Goal: Task Accomplishment & Management: Use online tool/utility

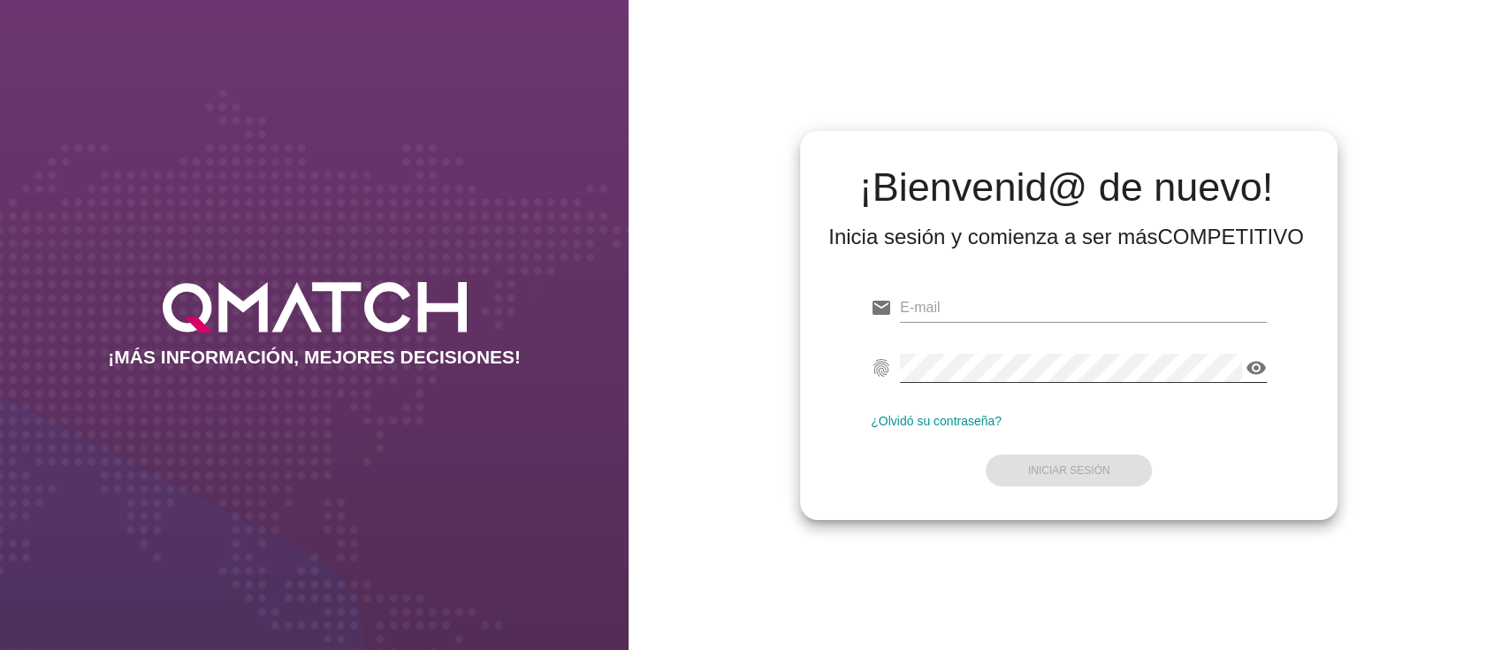
type input "[EMAIL_ADDRESS][PERSON_NAME][DOMAIN_NAME]"
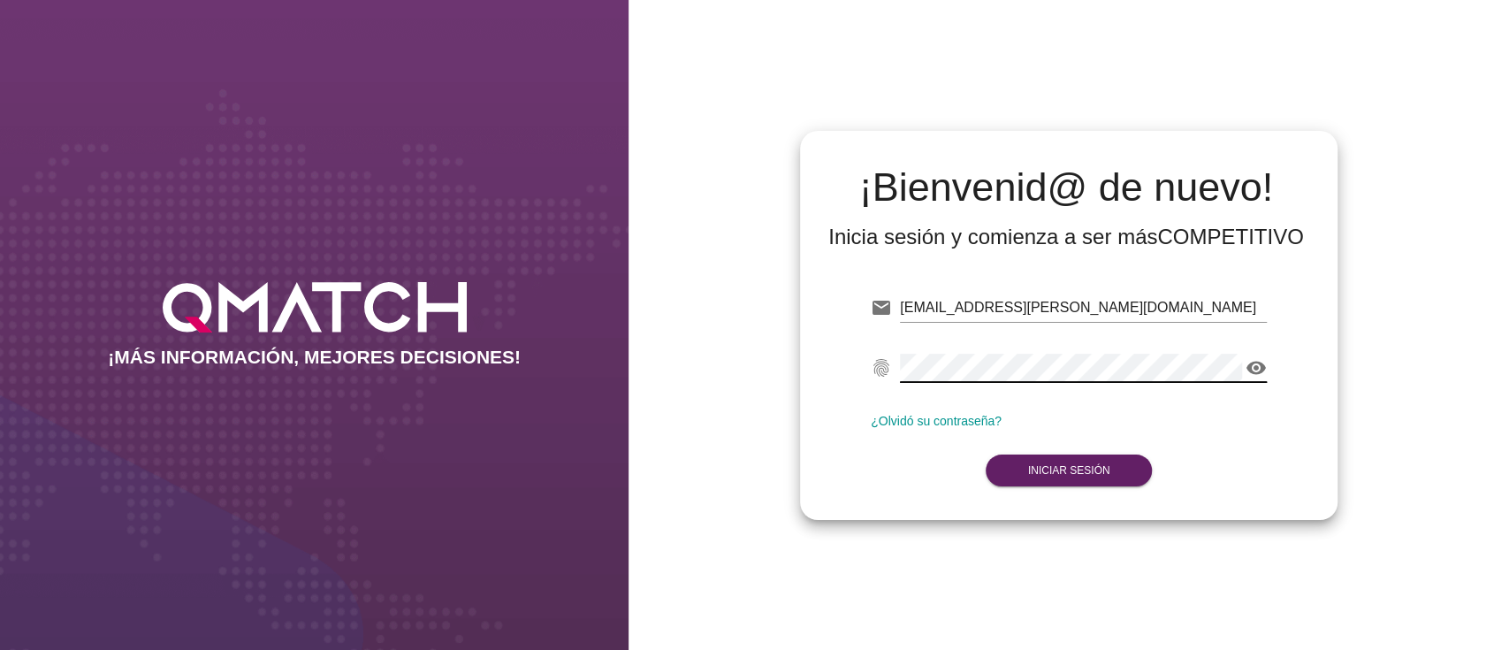
click at [1259, 371] on icon "visibility" at bounding box center [1256, 367] width 21 height 21
click at [725, 346] on div "¡Bienvenid@ de nuevo! Inicia sesión y comienza a ser más COMPETITIVO email [EMA…" at bounding box center [1069, 325] width 881 height 650
click at [1004, 473] on button "Iniciar Sesión" at bounding box center [1069, 470] width 167 height 32
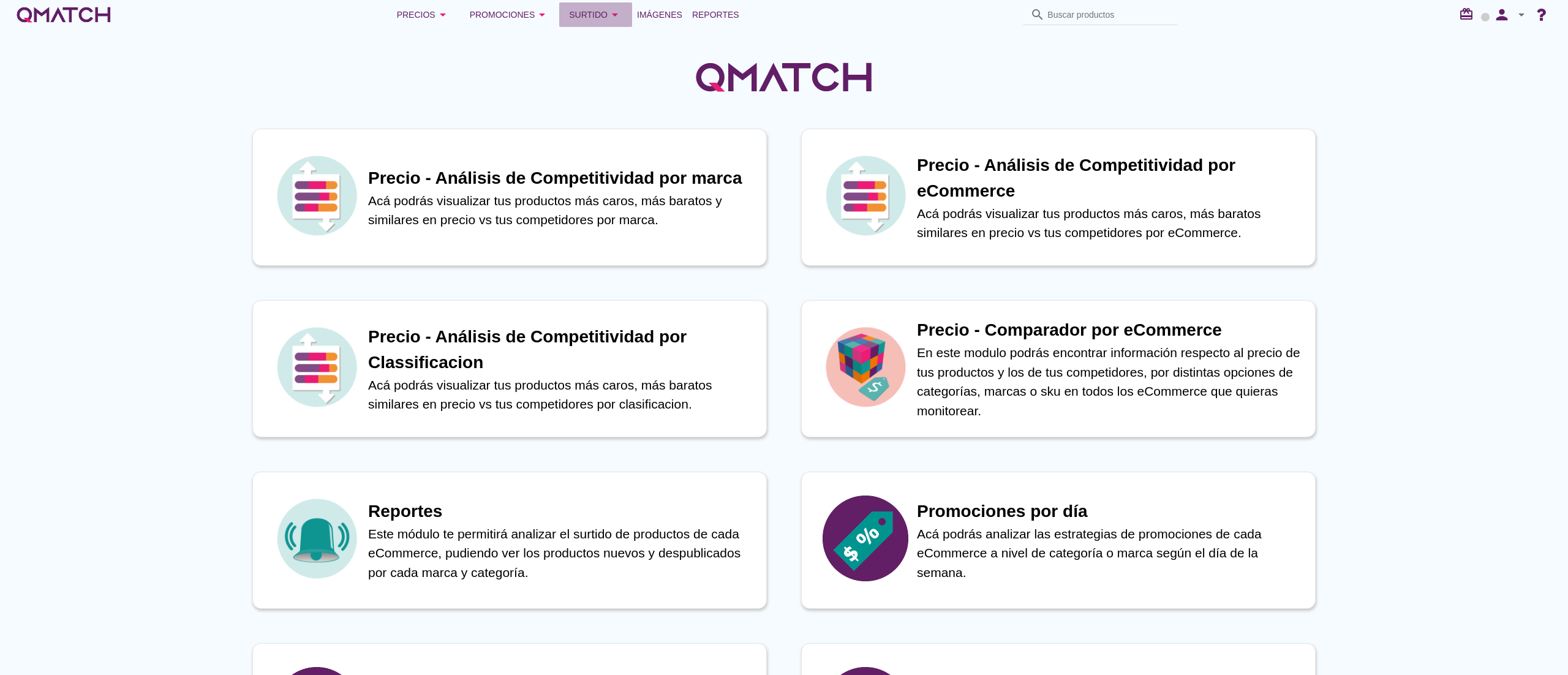
click at [603, 12] on div "Surtido arrow_drop_down" at bounding box center [595, 15] width 53 height 15
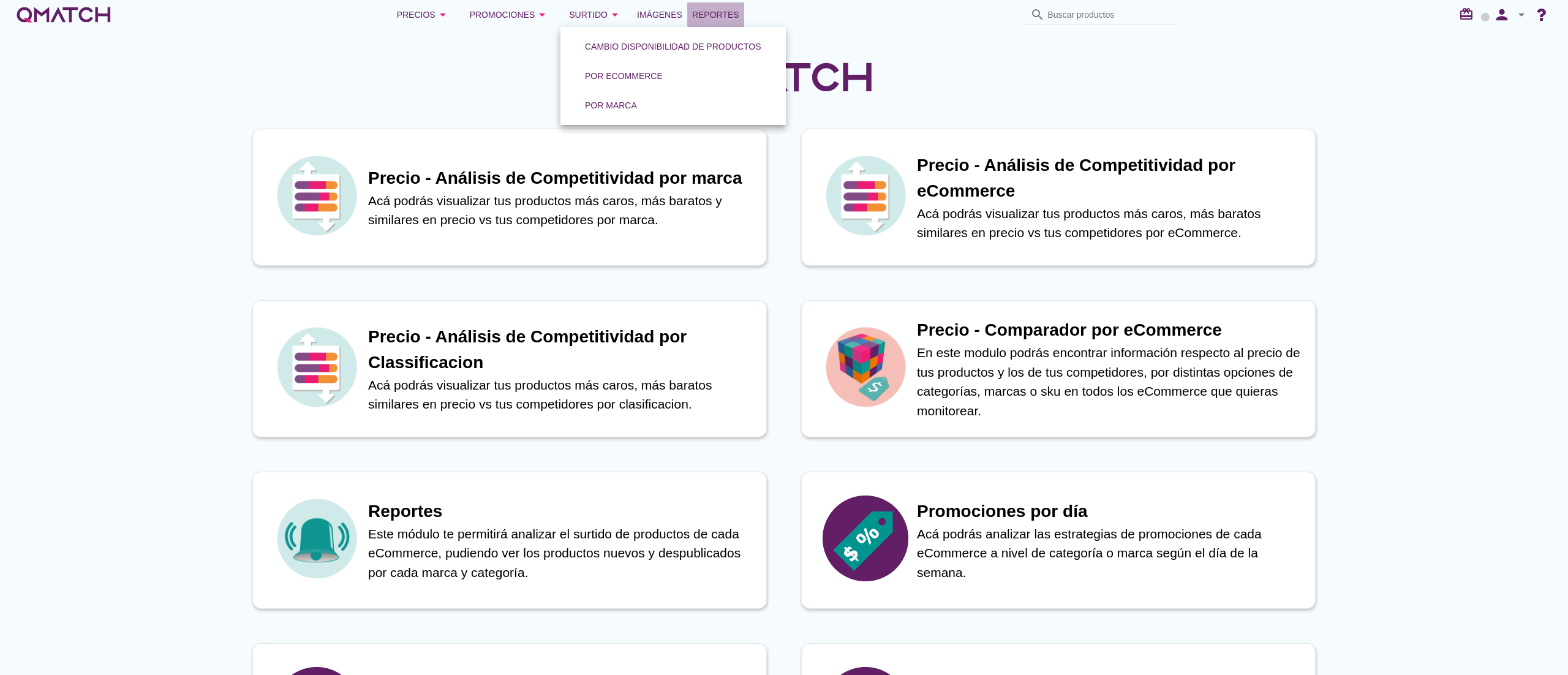
click at [719, 15] on span "Reportes" at bounding box center [715, 15] width 47 height 15
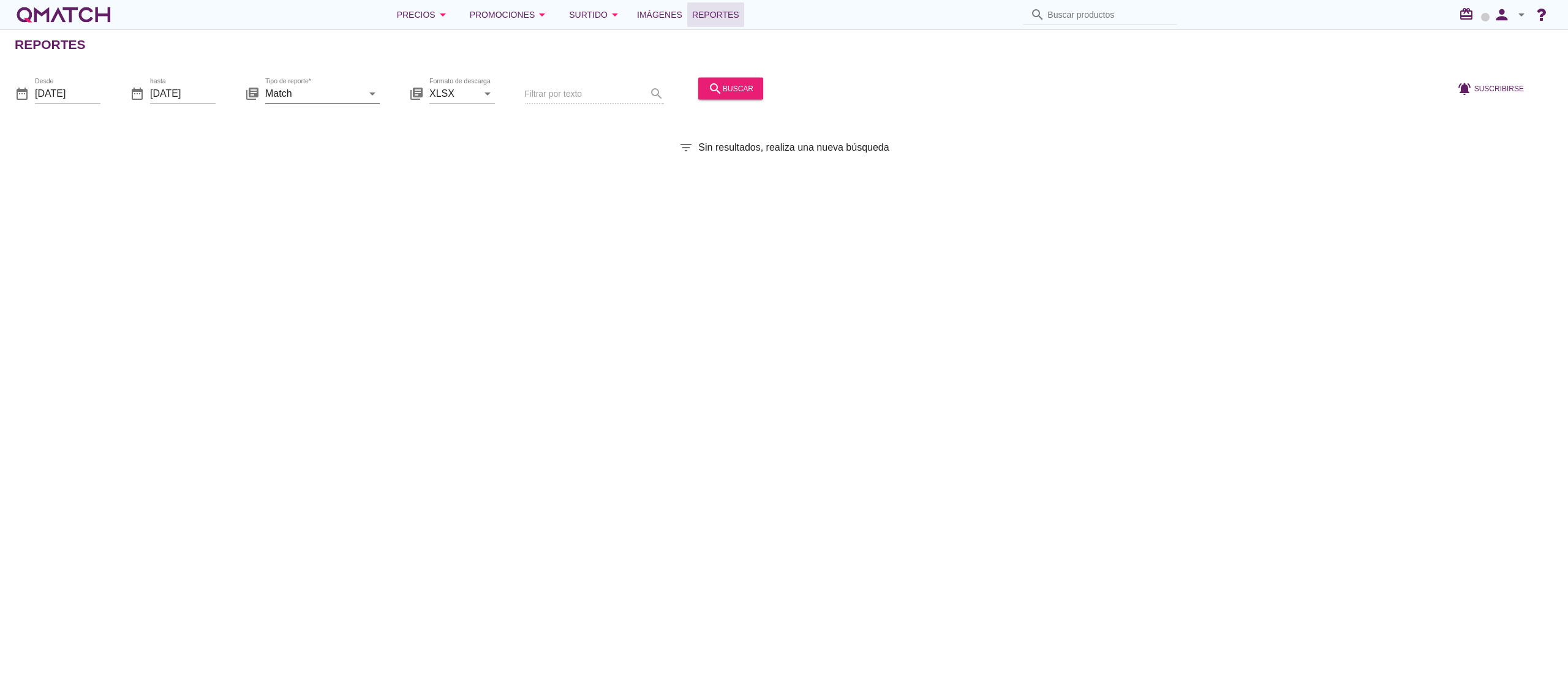
click at [362, 93] on div "arrow_drop_down" at bounding box center [371, 93] width 17 height 15
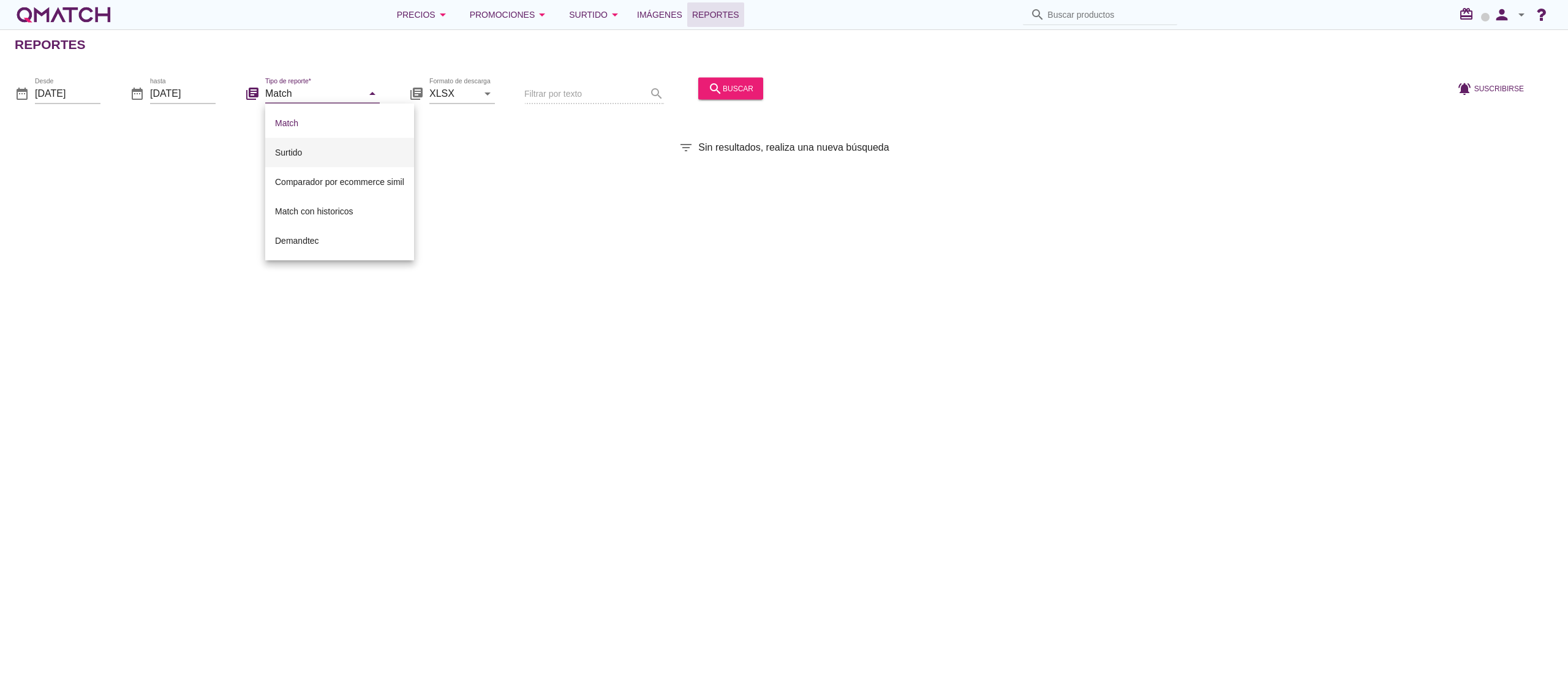
click at [325, 151] on div "Surtido" at bounding box center [339, 152] width 130 height 15
type input "Surtido"
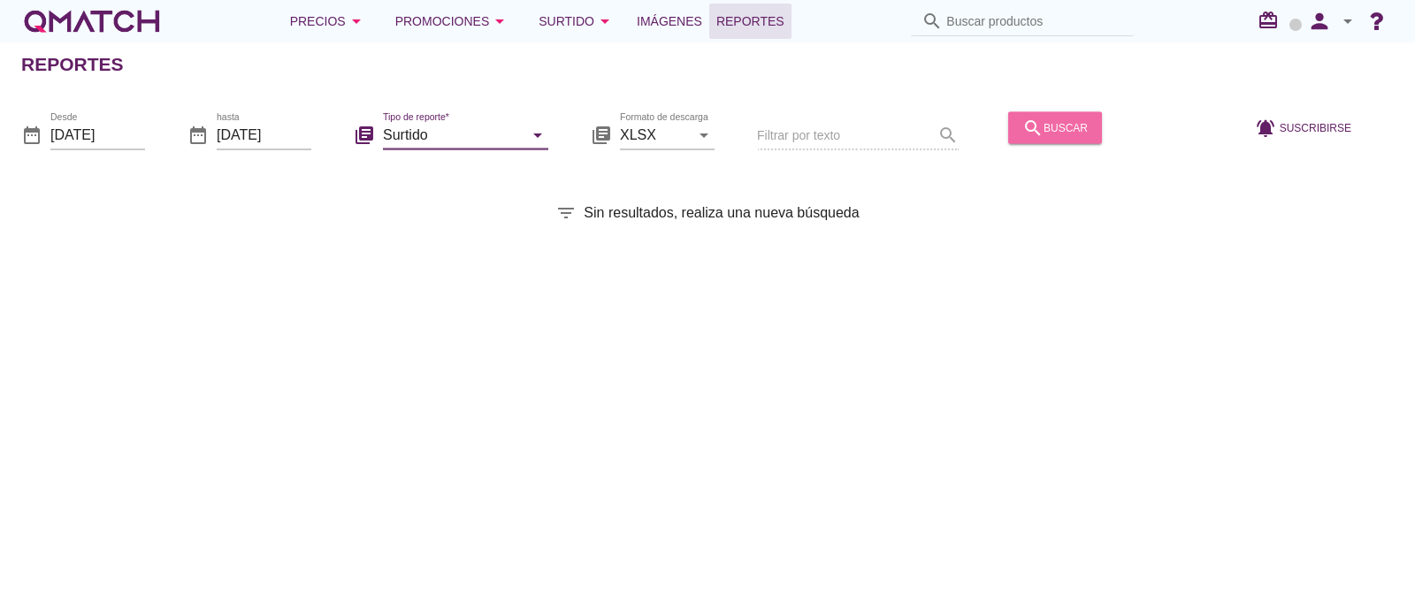
click at [1066, 129] on div "search buscar" at bounding box center [1054, 127] width 65 height 21
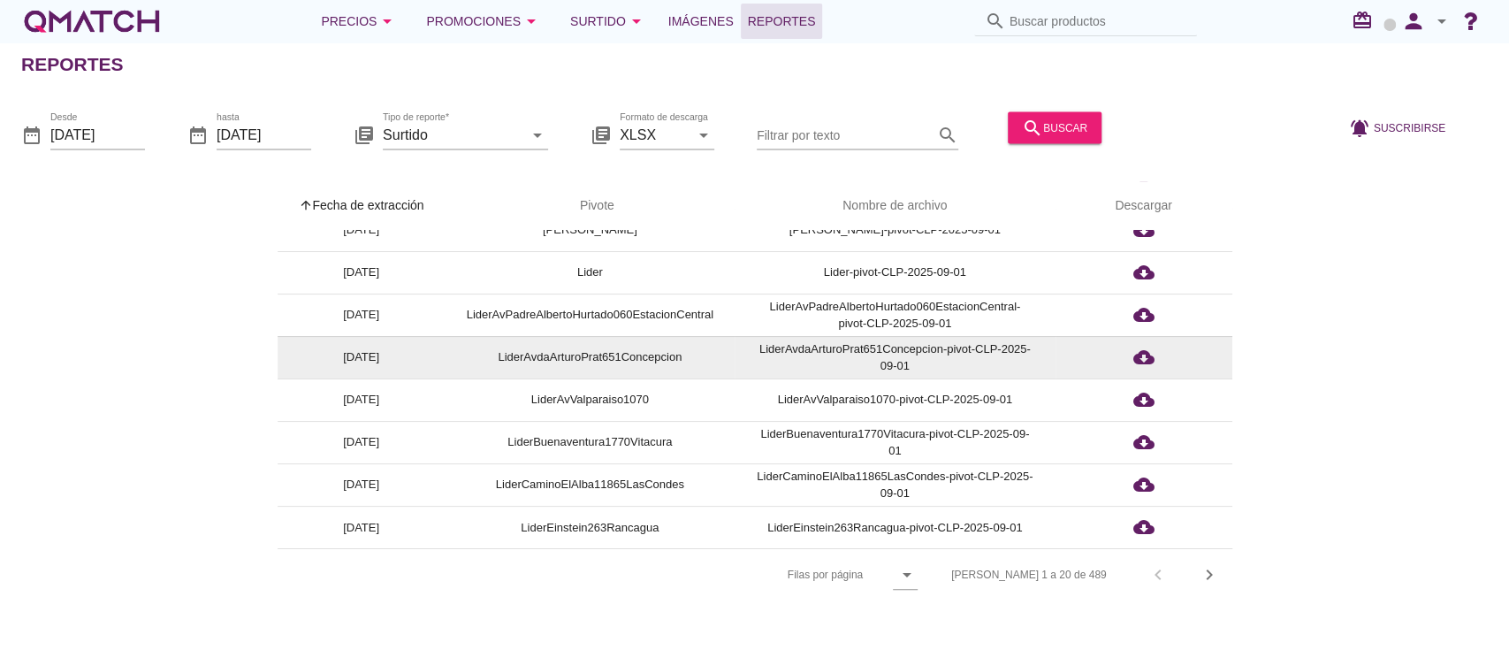
scroll to position [531, 0]
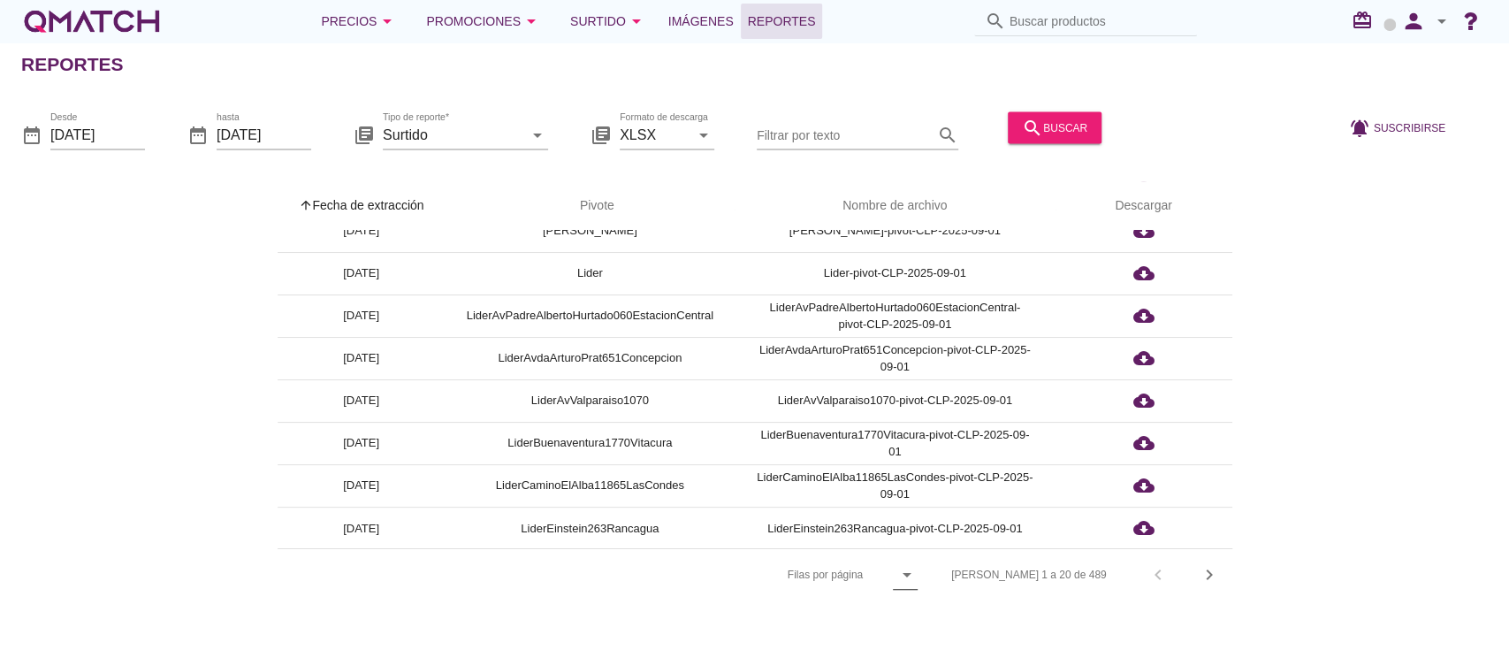
click at [918, 576] on icon "arrow_drop_down" at bounding box center [907, 574] width 21 height 21
click at [973, 611] on div "All" at bounding box center [977, 617] width 38 height 21
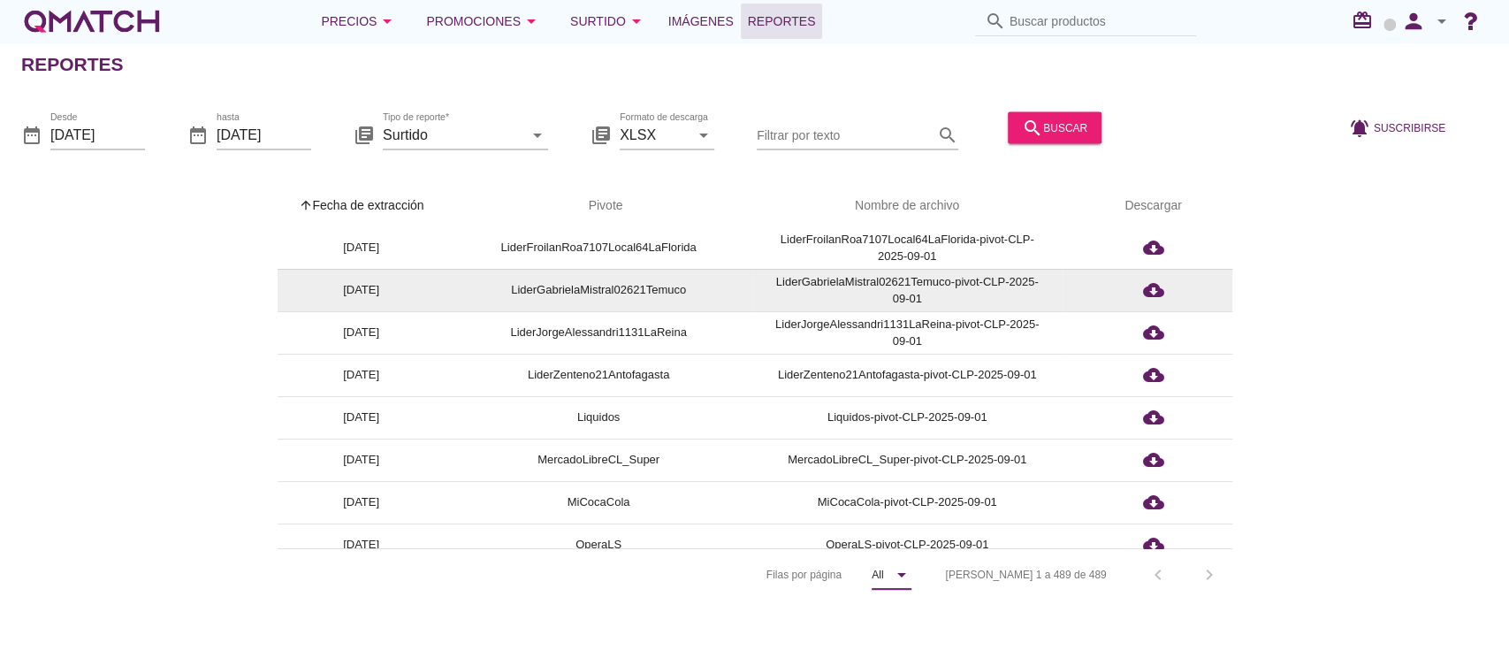
scroll to position [884, 0]
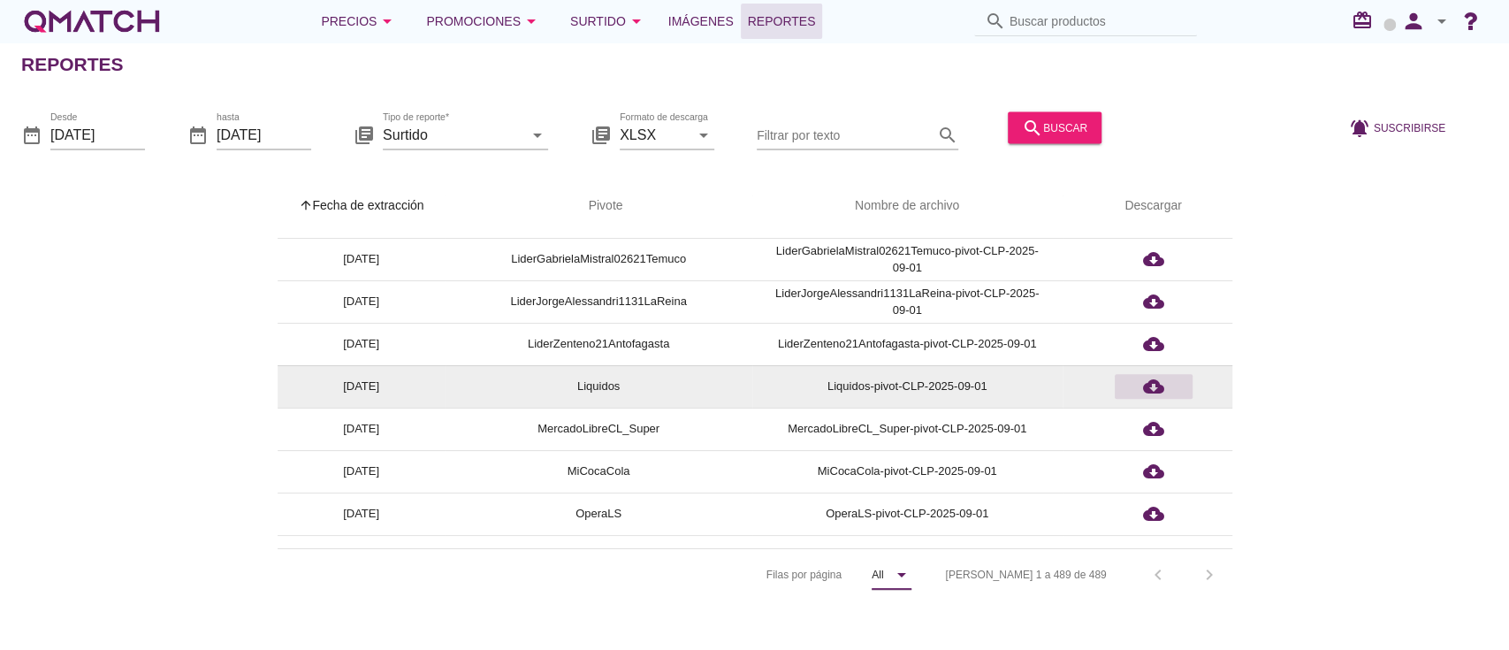
click at [1160, 385] on icon "cloud_download" at bounding box center [1153, 386] width 21 height 21
